Goal: Browse casually

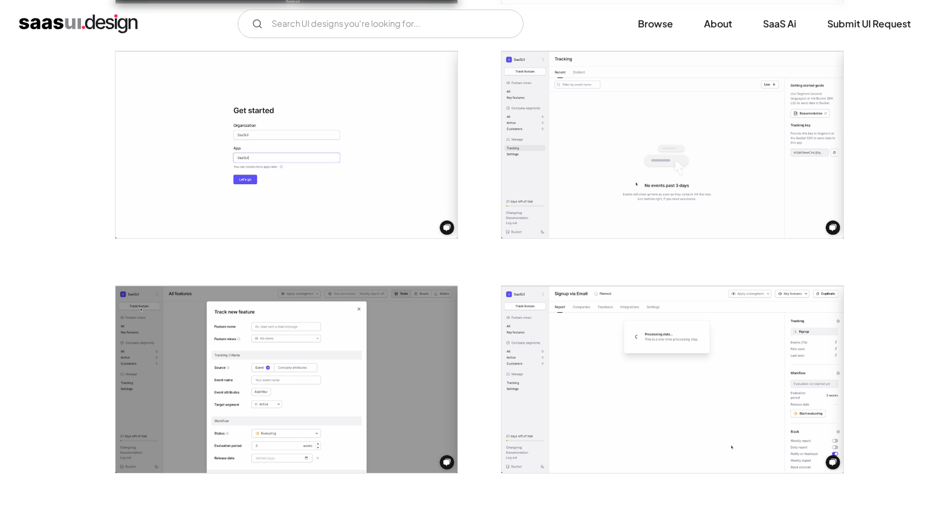
scroll to position [471, 0]
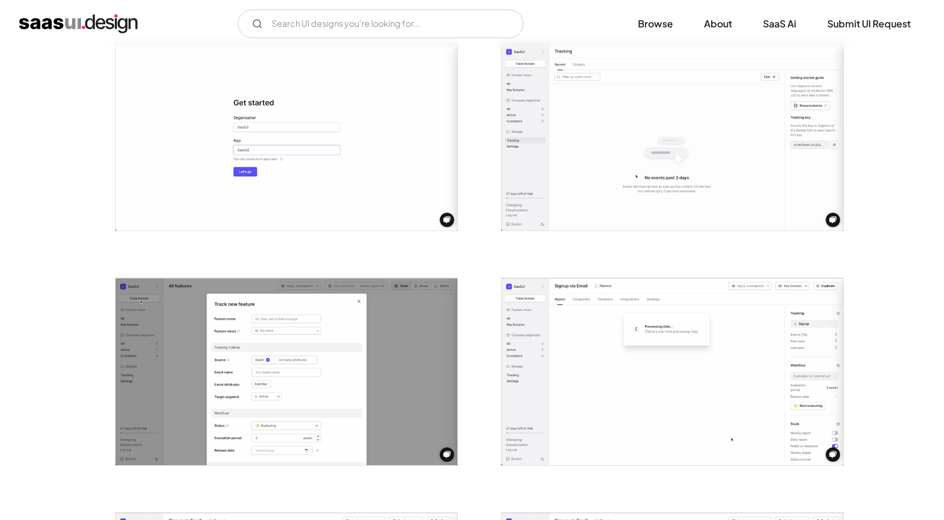
click at [602, 318] on img "open lightbox" at bounding box center [673, 371] width 342 height 187
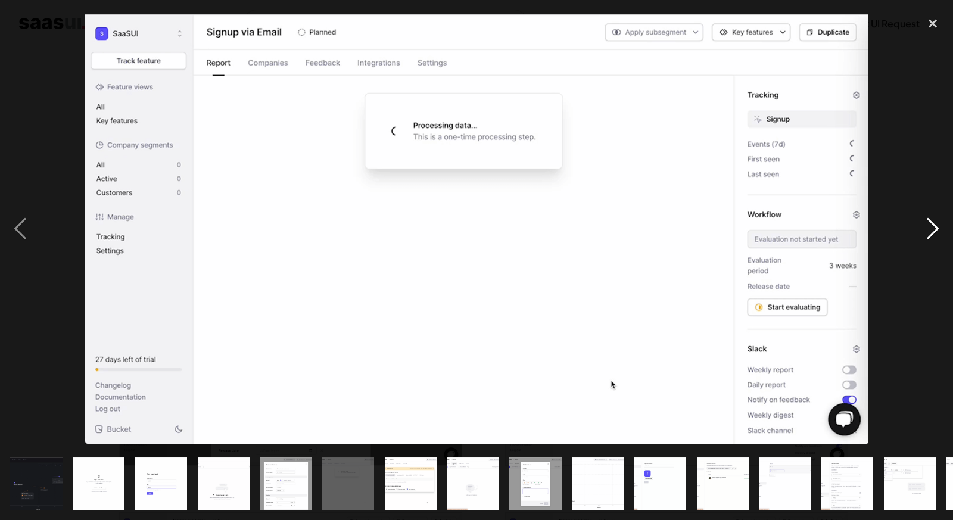
click at [915, 95] on div "next image" at bounding box center [933, 228] width 41 height 437
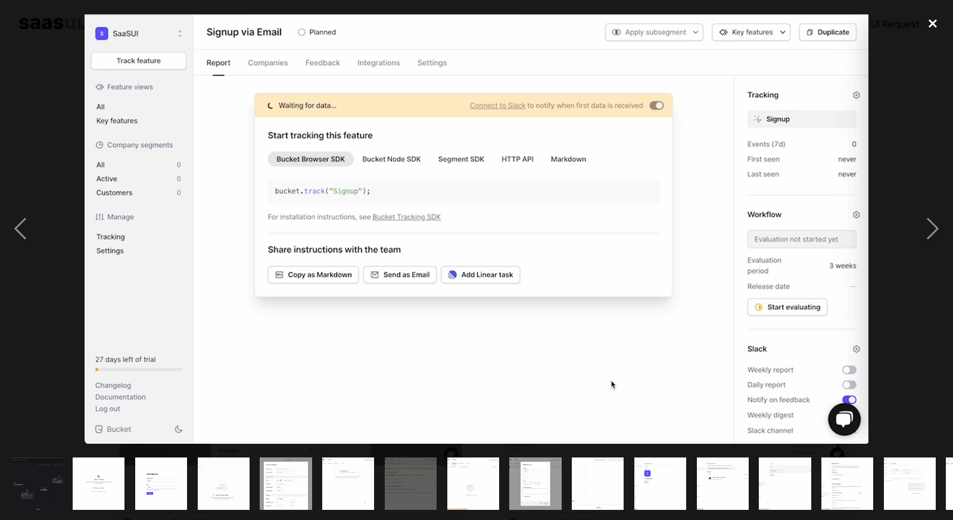
click at [938, 20] on div "close lightbox" at bounding box center [933, 23] width 41 height 26
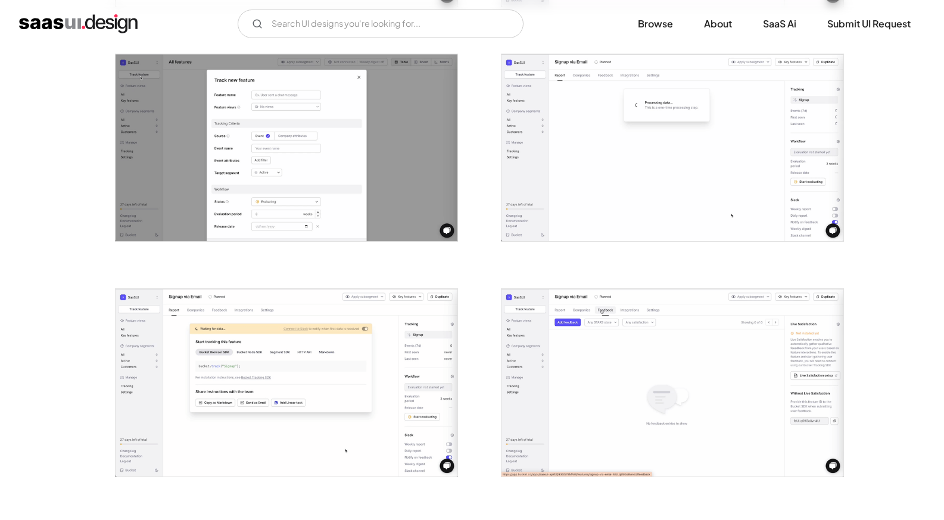
scroll to position [692, 0]
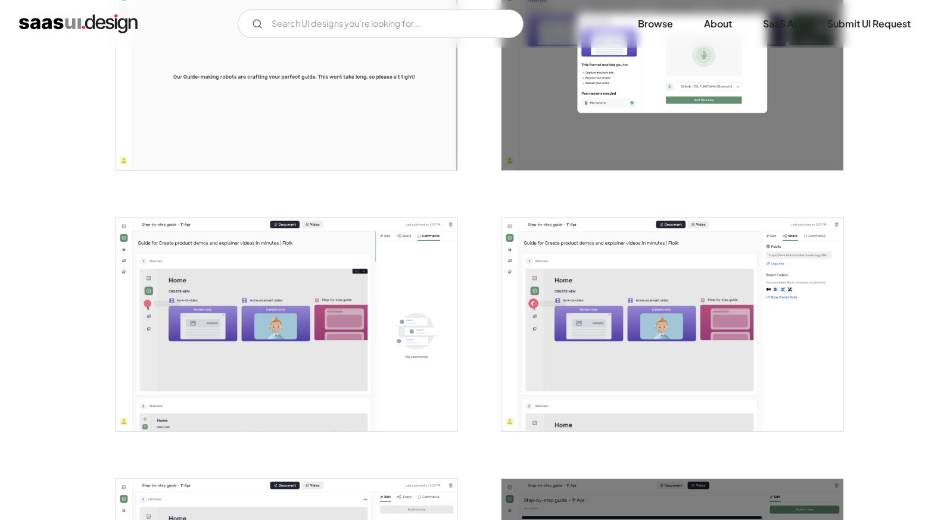
scroll to position [1107, 0]
click at [322, 254] on img "open lightbox" at bounding box center [287, 324] width 342 height 214
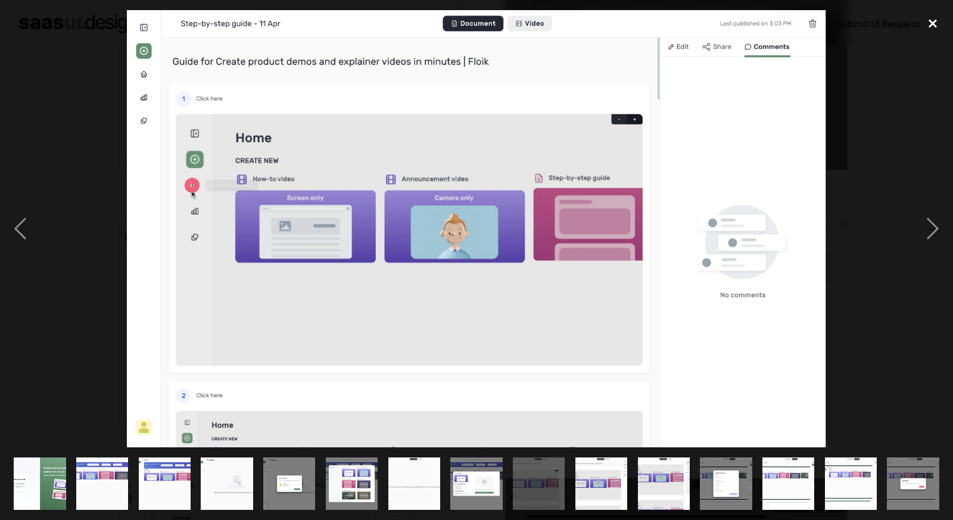
click at [920, 15] on div "close lightbox" at bounding box center [933, 23] width 41 height 26
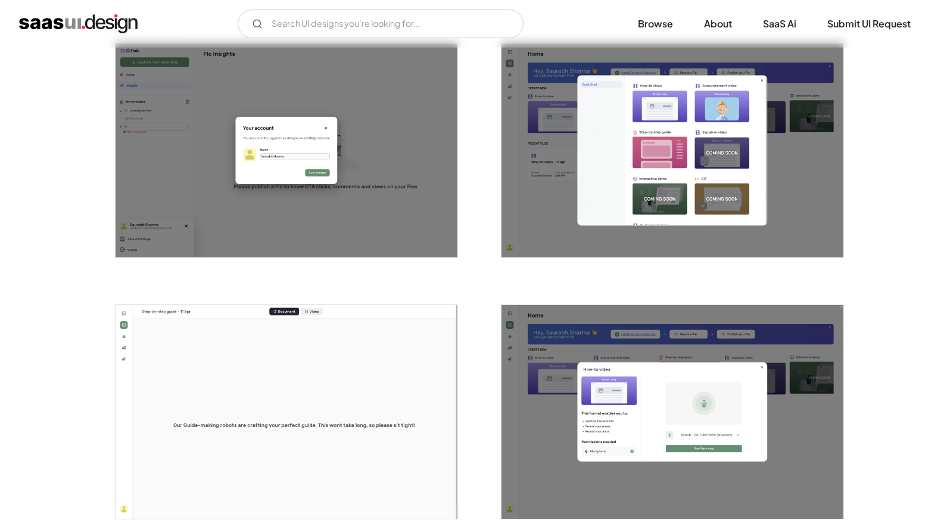
scroll to position [728, 0]
